Goal: Information Seeking & Learning: Stay updated

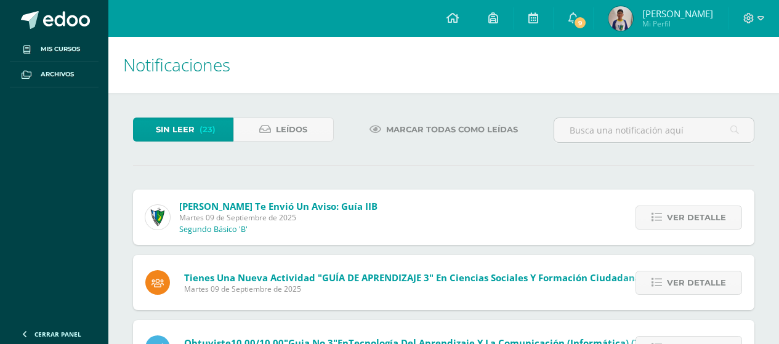
scroll to position [553, 0]
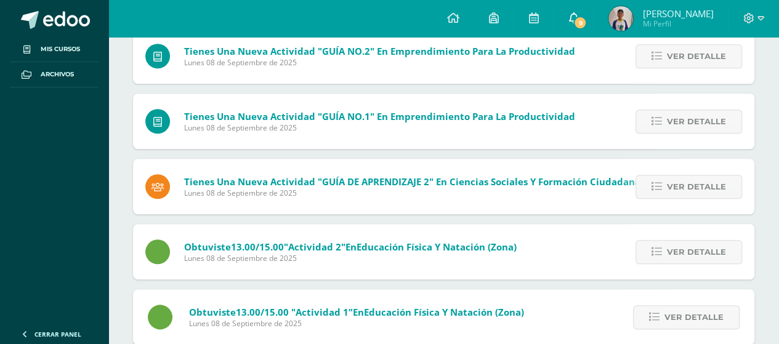
click at [586, 23] on link "9" at bounding box center [573, 18] width 39 height 37
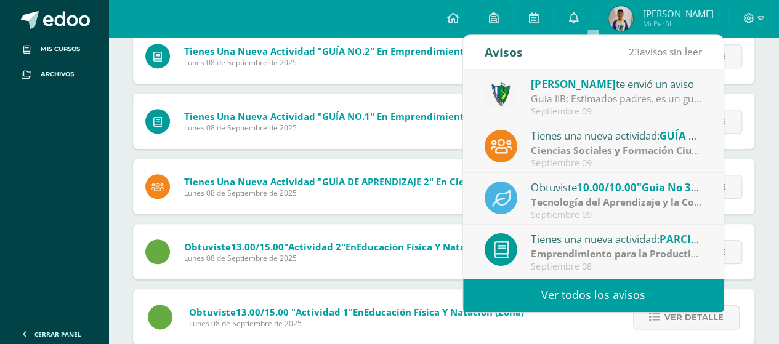
click at [551, 83] on span "[PERSON_NAME]" at bounding box center [573, 84] width 84 height 14
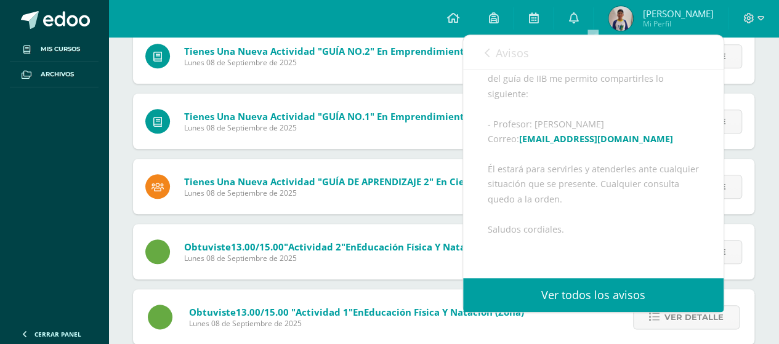
scroll to position [144, 0]
click at [511, 59] on span "Avisos" at bounding box center [512, 53] width 33 height 15
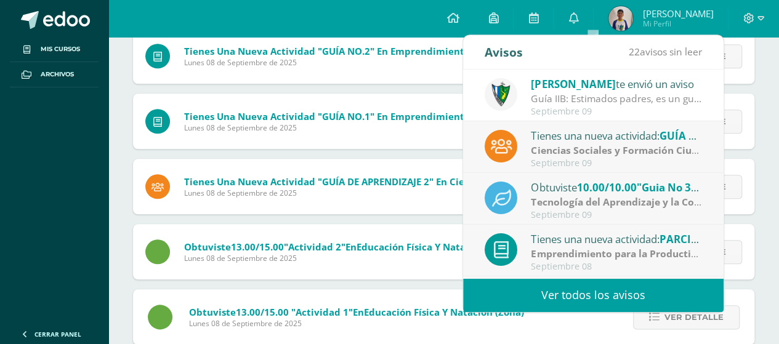
click at [595, 156] on div "Ciencias Sociales y Formación Ciudadana e Interculturalidad | Zona" at bounding box center [616, 151] width 171 height 14
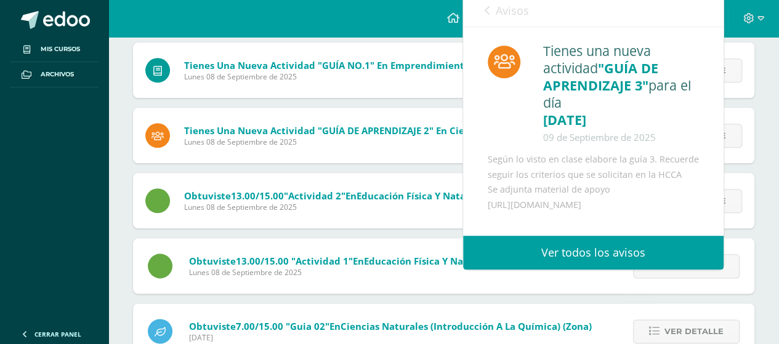
scroll to position [606, 0]
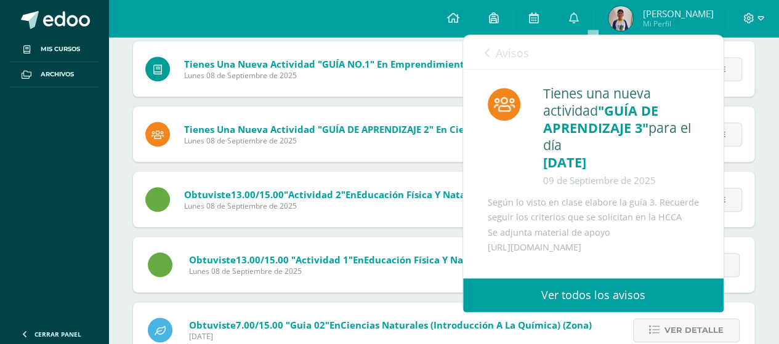
drag, startPoint x: 483, startPoint y: 242, endPoint x: 582, endPoint y: 258, distance: 100.5
click at [582, 258] on div "Tienes una nueva actividad "GUÍA DE APRENDIZAJE 3" para el día [DATE] [DATE] Se…" at bounding box center [593, 169] width 261 height 198
copy div "[URL][DOMAIN_NAME]"
click at [499, 51] on span "Avisos" at bounding box center [512, 53] width 33 height 15
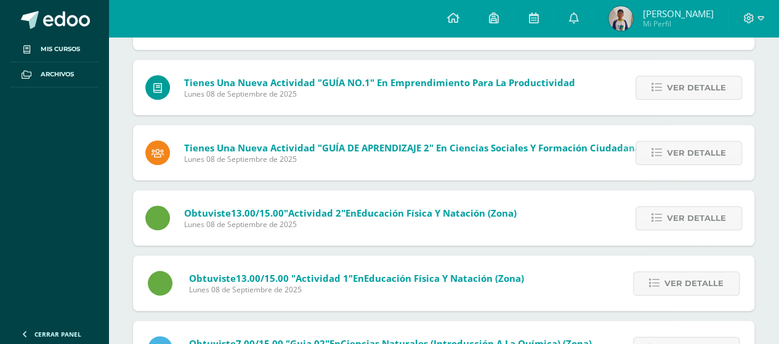
scroll to position [585, 0]
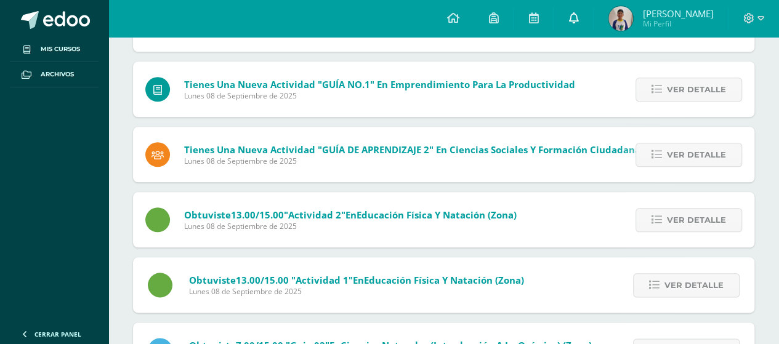
click at [578, 22] on icon at bounding box center [574, 17] width 10 height 11
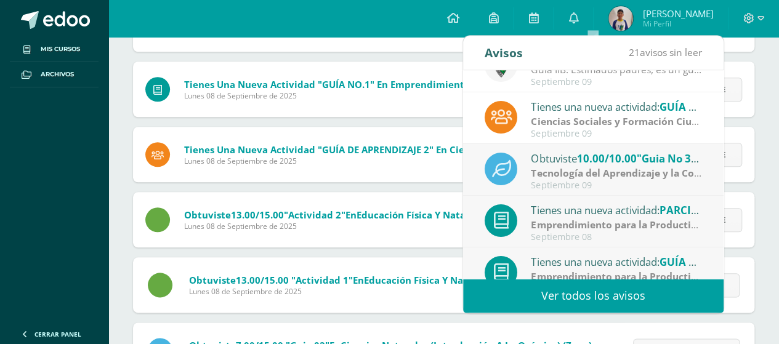
click at [615, 176] on strong "Tecnología del Aprendizaje y la Comunicación (Informática)" at bounding box center [672, 173] width 283 height 14
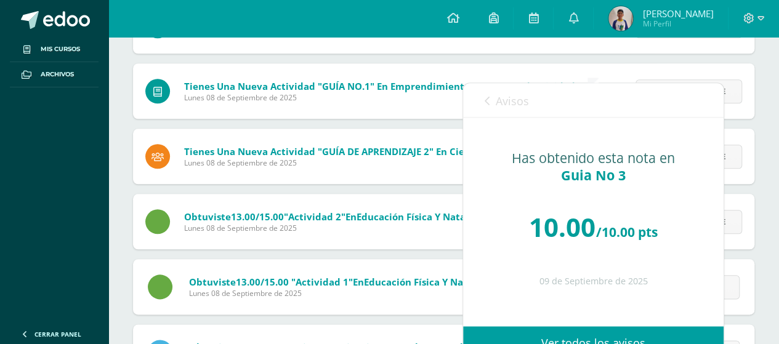
scroll to position [577, 0]
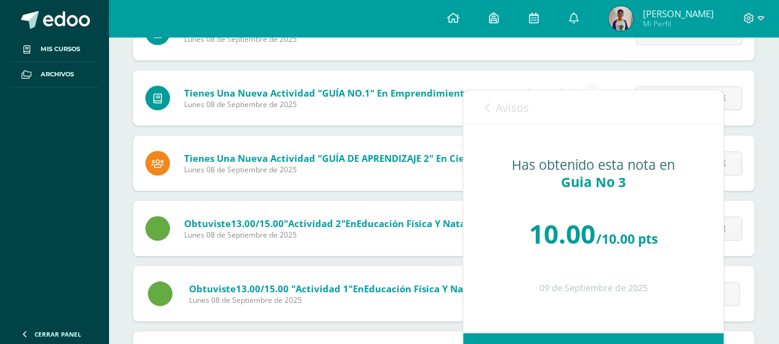
click at [511, 100] on span "Avisos" at bounding box center [512, 107] width 33 height 15
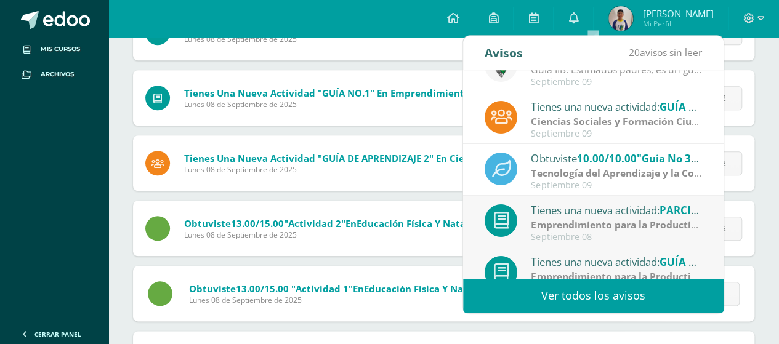
click at [628, 226] on strong "Emprendimiento para la Productividad" at bounding box center [624, 225] width 186 height 14
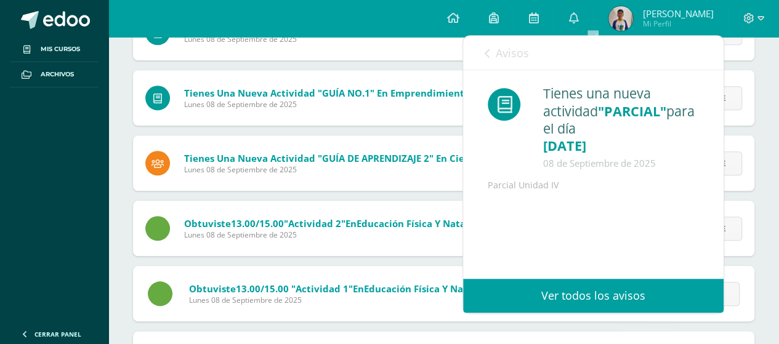
click at [519, 60] on link "Avisos" at bounding box center [507, 53] width 44 height 35
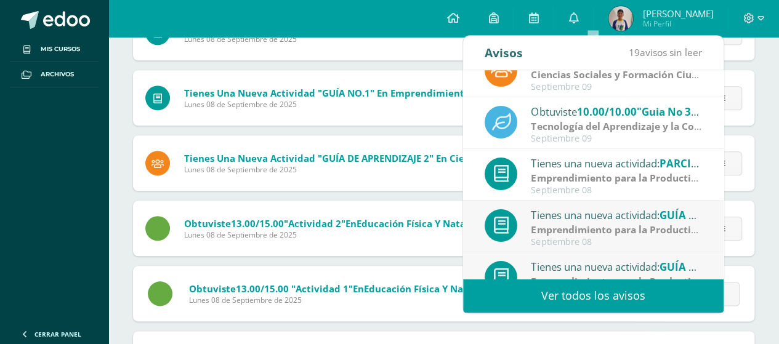
scroll to position [90, 0]
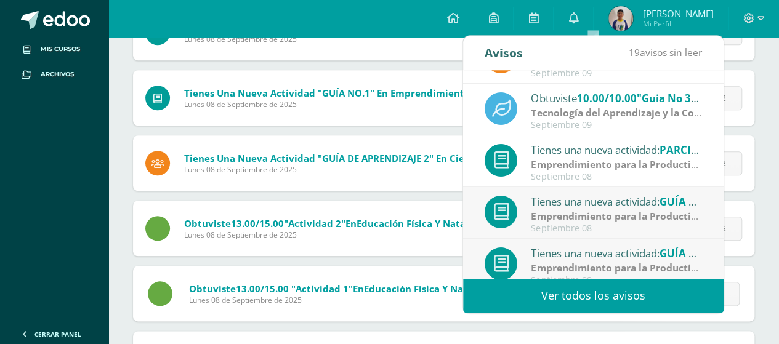
click at [626, 198] on div "Tienes una nueva actividad: GUÍA NO.4" at bounding box center [616, 201] width 171 height 16
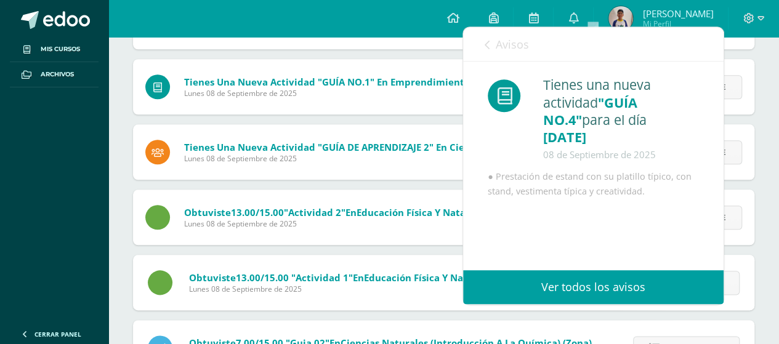
scroll to position [608, 0]
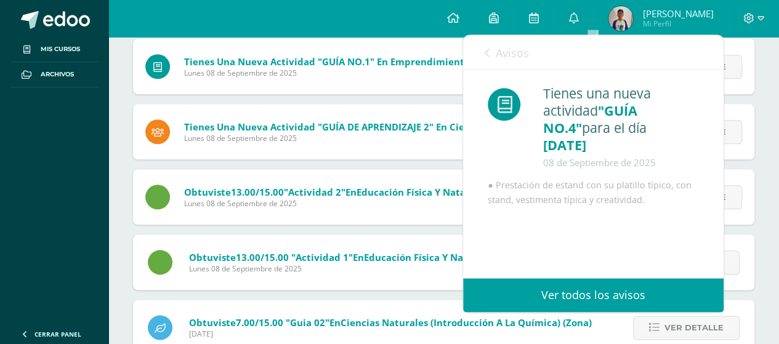
click at [505, 54] on span "Avisos" at bounding box center [512, 53] width 33 height 15
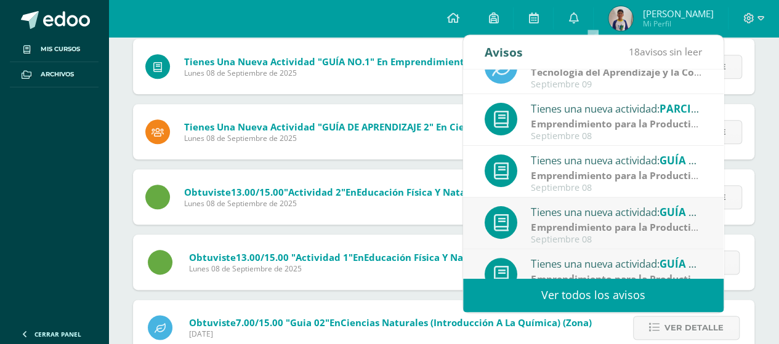
scroll to position [134, 0]
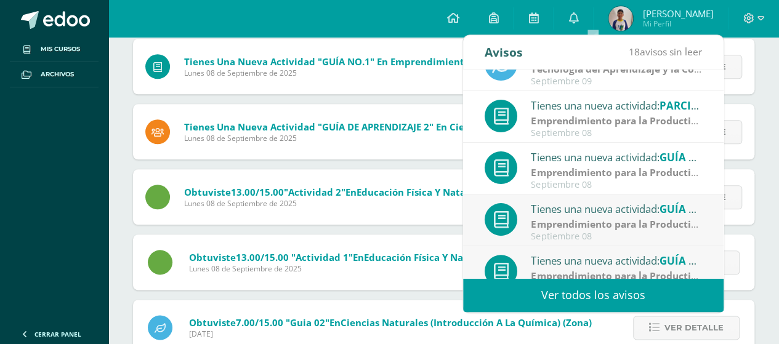
click at [604, 214] on div "Tienes una nueva actividad: GUÍA NO.3" at bounding box center [616, 209] width 171 height 16
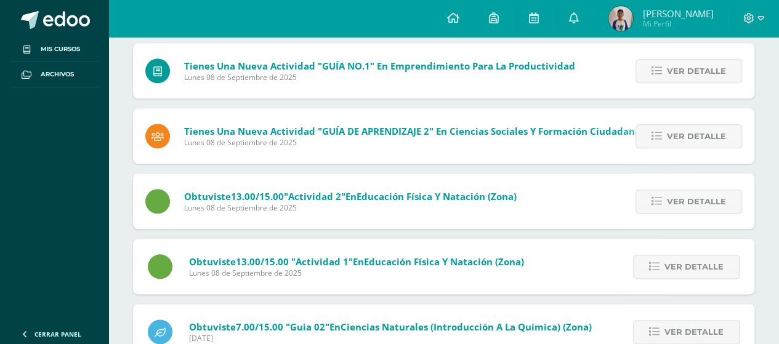
scroll to position [580, 0]
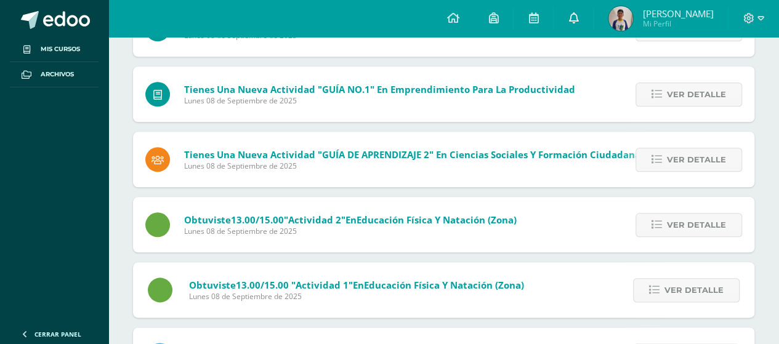
click at [583, 21] on link "0" at bounding box center [573, 18] width 39 height 37
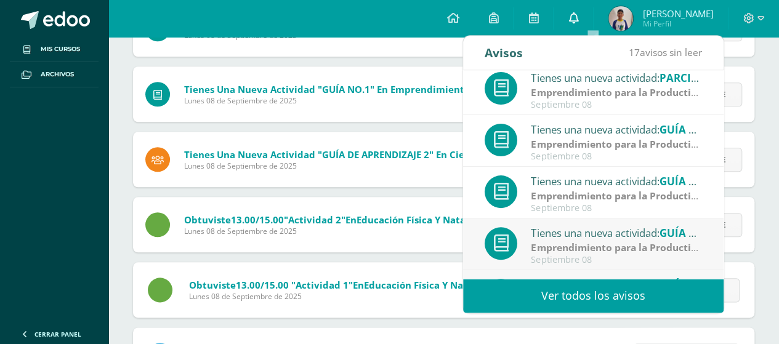
scroll to position [168, 0]
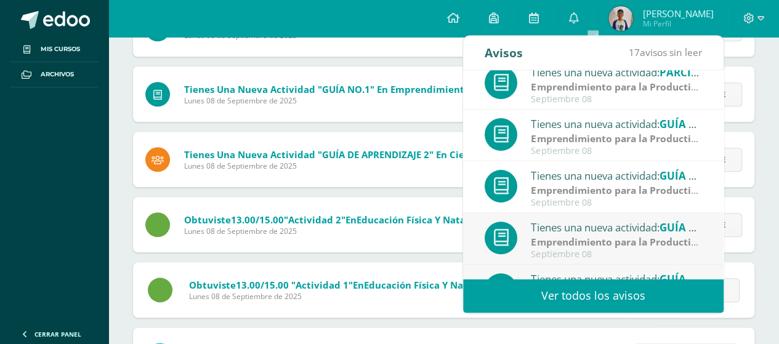
click at [625, 189] on strong "Emprendimiento para la Productividad" at bounding box center [624, 191] width 186 height 14
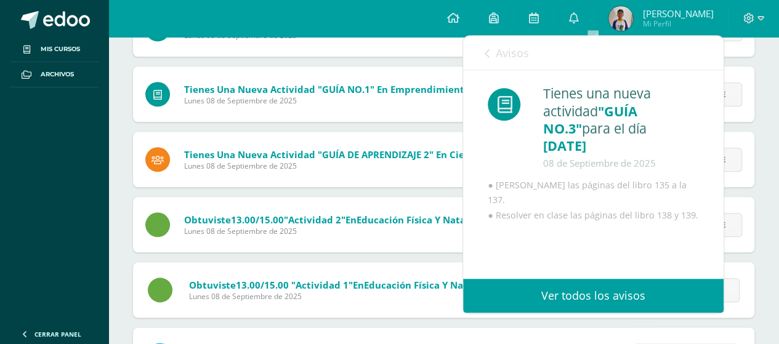
click at [524, 55] on span "Avisos" at bounding box center [512, 53] width 33 height 15
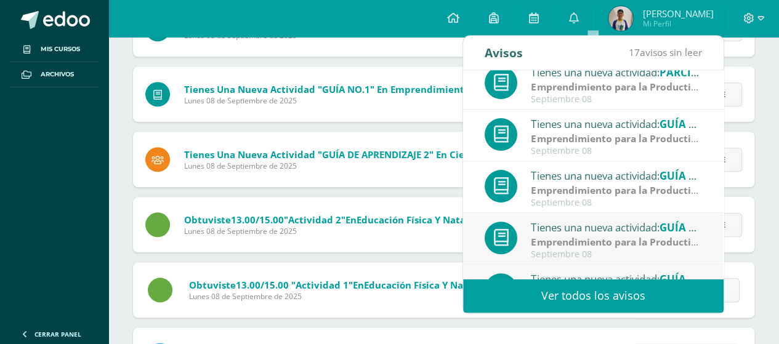
click at [620, 243] on strong "Emprendimiento para la Productividad" at bounding box center [624, 242] width 186 height 14
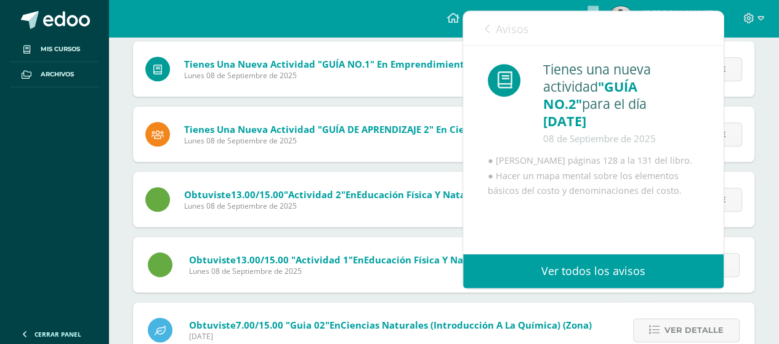
scroll to position [607, 0]
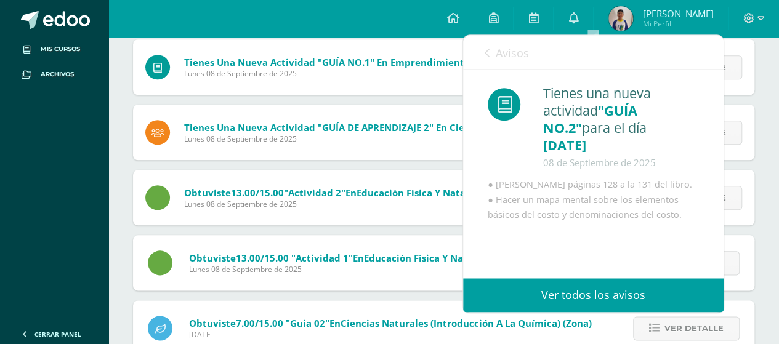
click at [394, 147] on div "Tienes una nueva actividad "GUÍA DE APRENDIZAJE 2" En Ciencias Sociales y Forma…" at bounding box center [439, 132] width 612 height 55
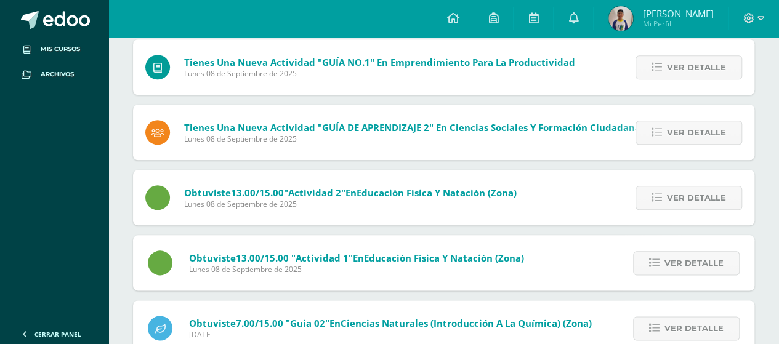
click at [223, 69] on span "Lunes 08 de Septiembre de 2025" at bounding box center [379, 73] width 391 height 10
click at [670, 61] on span "Ver detalle" at bounding box center [696, 67] width 59 height 23
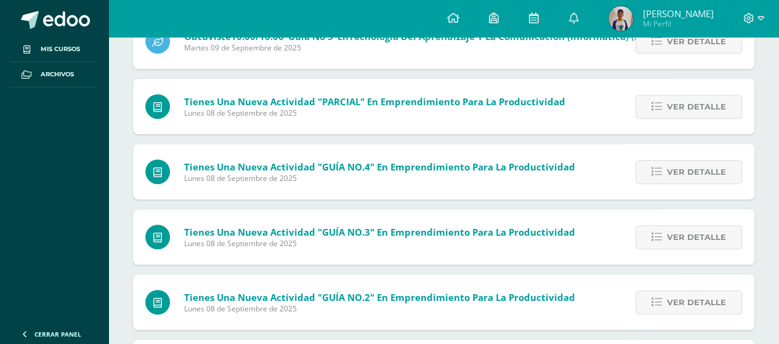
scroll to position [309, 0]
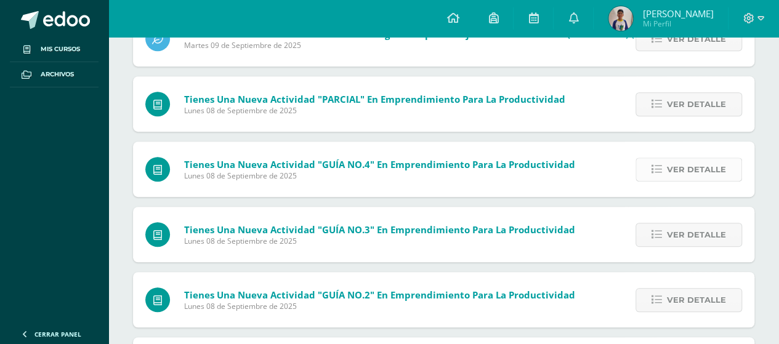
click at [661, 177] on link "Ver detalle" at bounding box center [689, 170] width 107 height 24
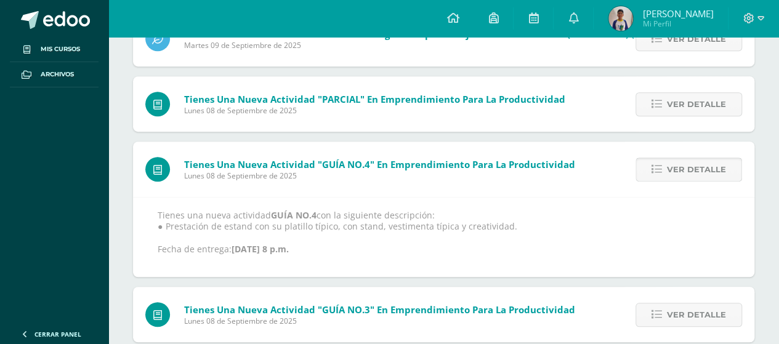
click at [664, 173] on link "Ver detalle" at bounding box center [689, 170] width 107 height 24
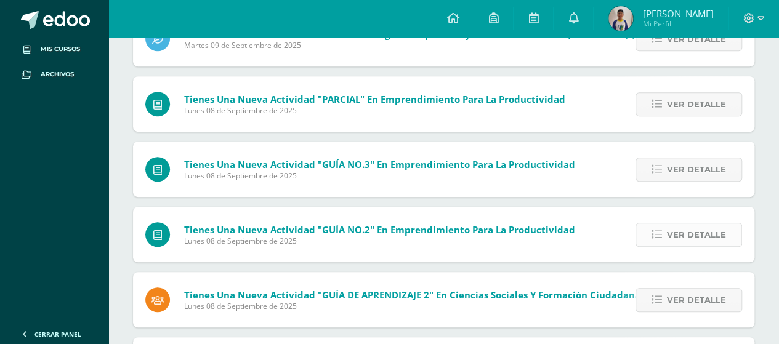
click at [688, 229] on span "Ver detalle" at bounding box center [696, 235] width 59 height 23
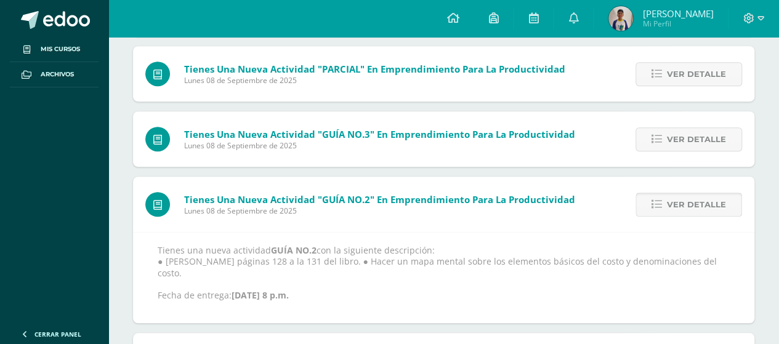
scroll to position [341, 0]
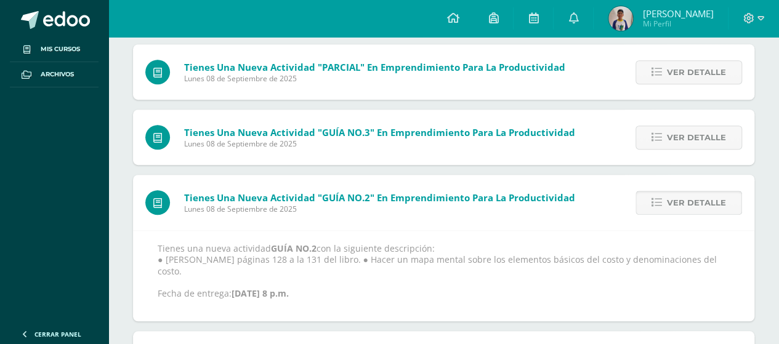
click at [686, 197] on span "Ver detalle" at bounding box center [696, 203] width 59 height 23
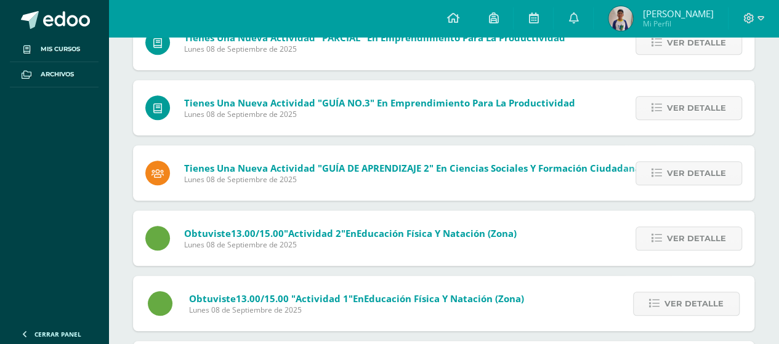
scroll to position [378, 0]
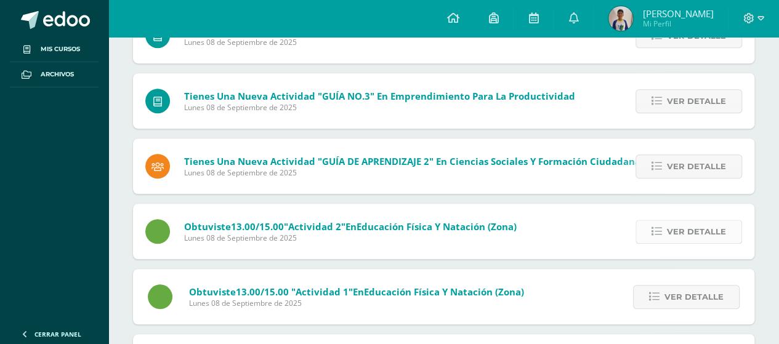
click at [668, 241] on link "Ver detalle" at bounding box center [689, 232] width 107 height 24
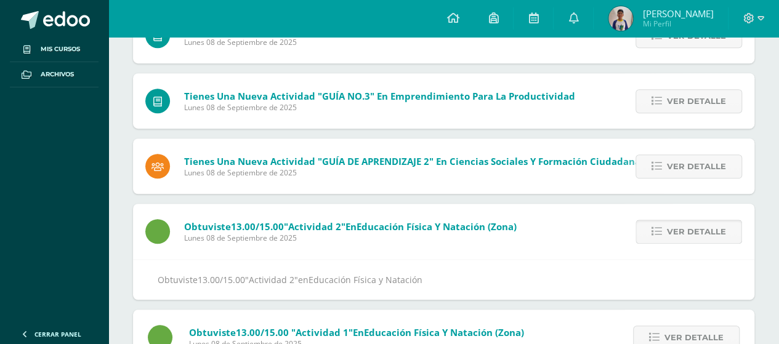
click at [682, 221] on span "Ver detalle" at bounding box center [696, 232] width 59 height 23
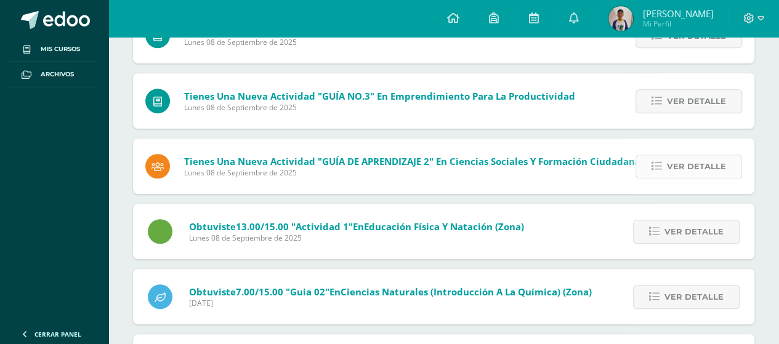
click at [676, 166] on span "Ver detalle" at bounding box center [696, 166] width 59 height 23
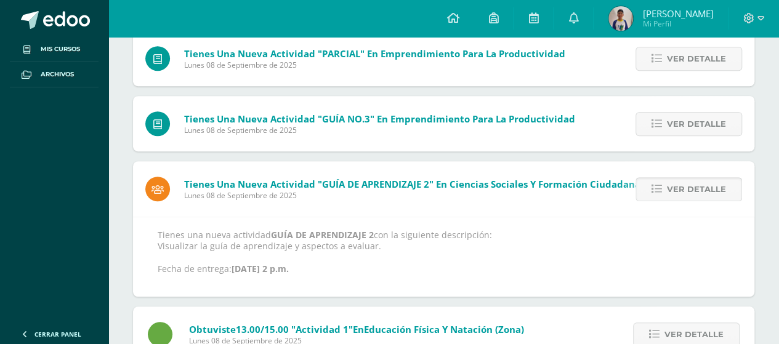
scroll to position [343, 0]
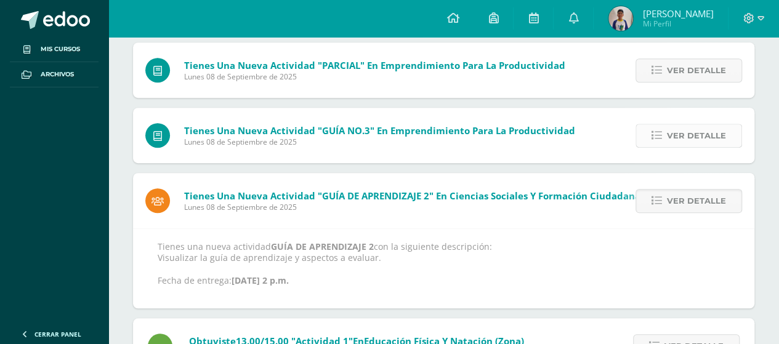
click at [665, 140] on link "Ver detalle" at bounding box center [689, 136] width 107 height 24
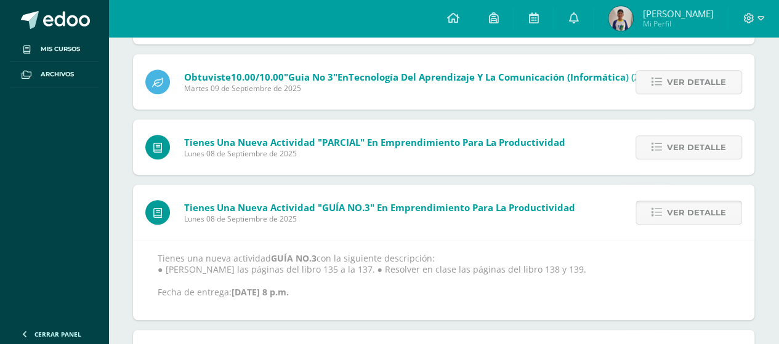
scroll to position [265, 0]
click at [675, 154] on span "Ver detalle" at bounding box center [696, 148] width 59 height 23
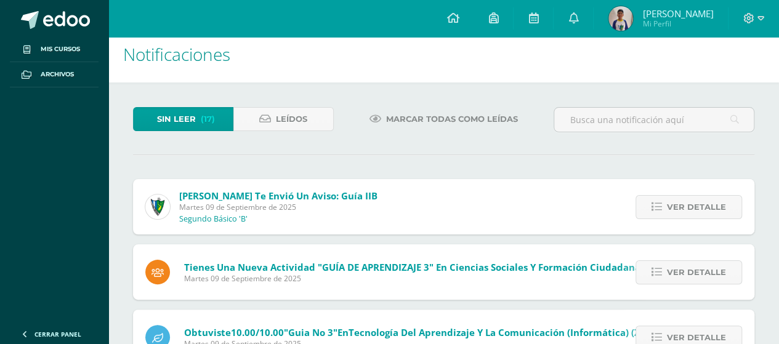
scroll to position [0, 0]
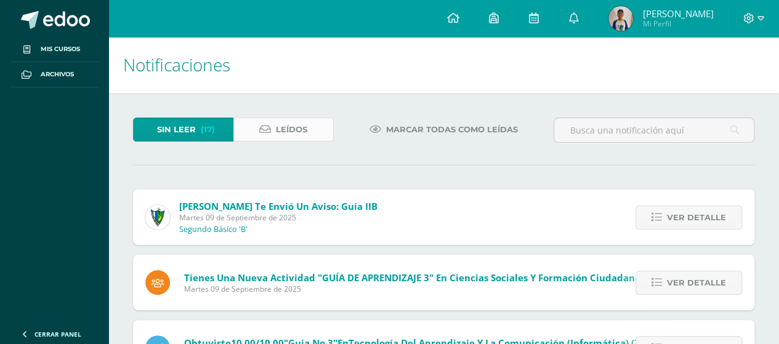
click at [287, 132] on span "Leídos" at bounding box center [291, 129] width 31 height 23
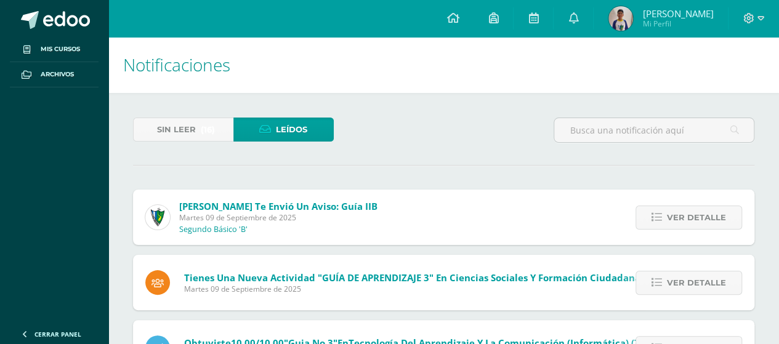
click at [164, 29] on div "Configuración Cerrar sesión Dylan Alexis Mi Perfil Avisos 16 avisos sin leer Av…" at bounding box center [443, 18] width 671 height 37
click at [170, 120] on span "Sin leer" at bounding box center [176, 129] width 39 height 23
click at [267, 129] on icon at bounding box center [265, 129] width 12 height 10
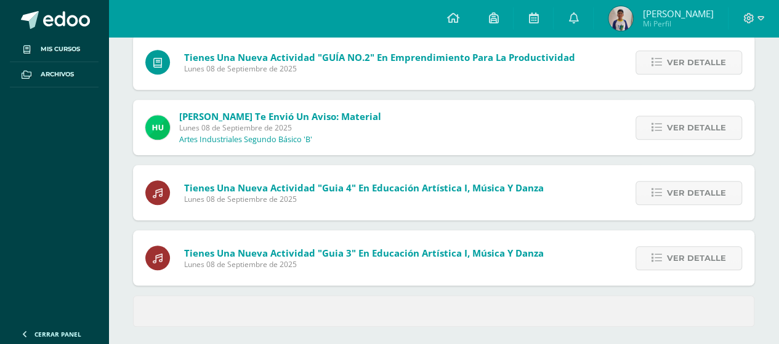
scroll to position [553, 0]
